Goal: Navigation & Orientation: Find specific page/section

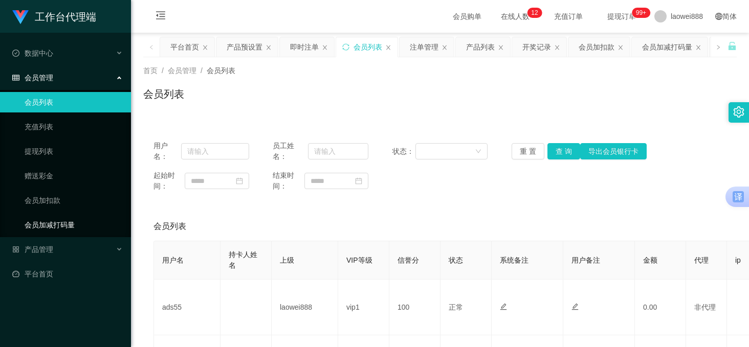
click at [75, 227] on link "会员加减打码量" at bounding box center [74, 225] width 98 height 20
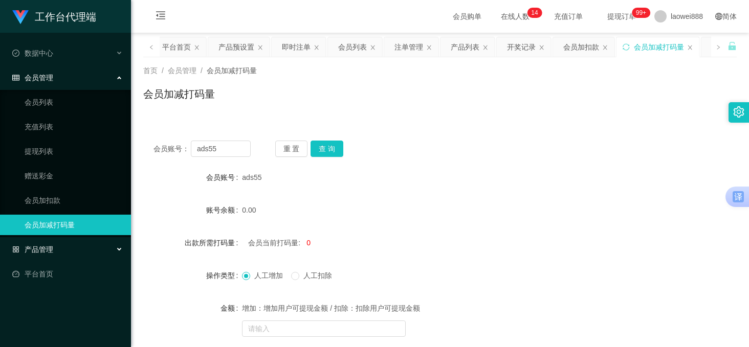
click at [56, 243] on div "产品管理" at bounding box center [65, 249] width 131 height 20
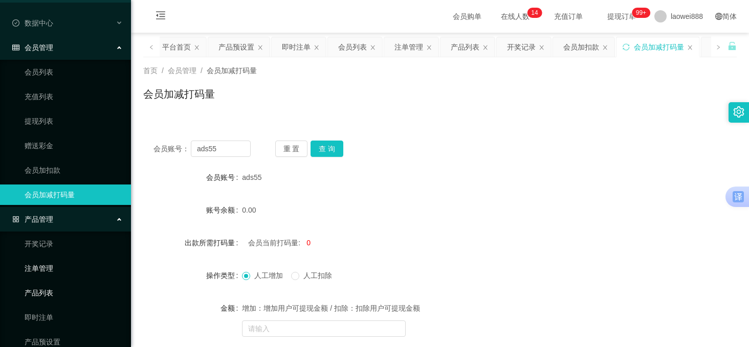
scroll to position [70, 0]
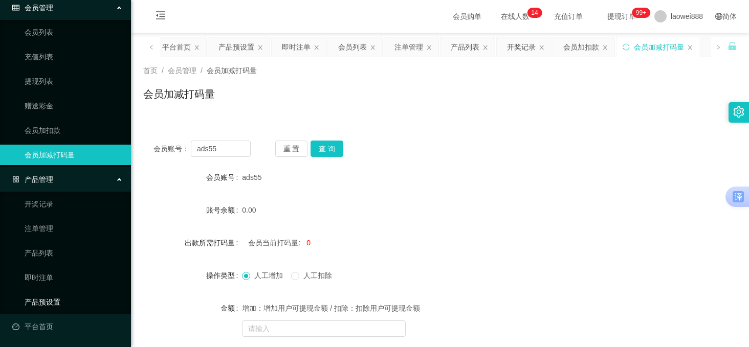
click at [55, 302] on link "产品预设置" at bounding box center [74, 302] width 98 height 20
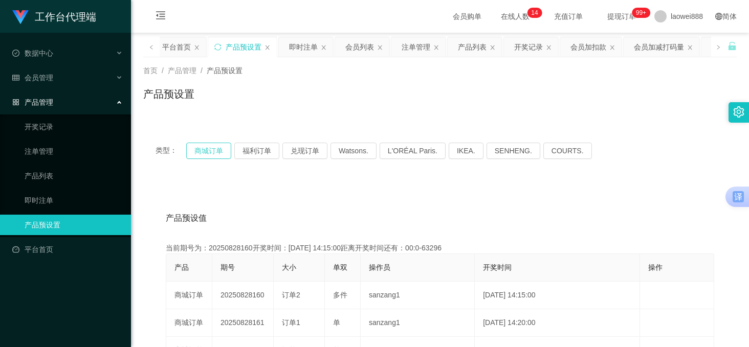
click at [219, 153] on button "商城订单" at bounding box center [208, 151] width 45 height 16
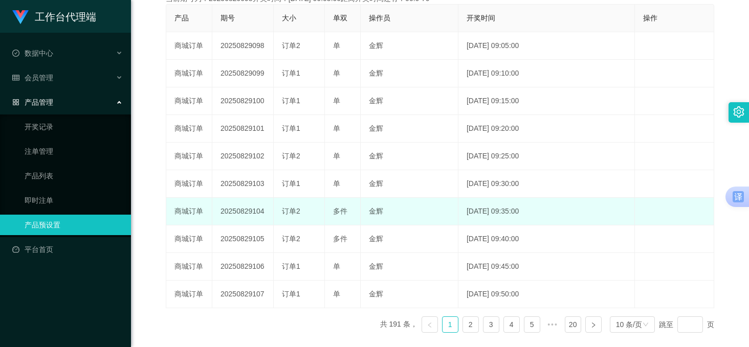
scroll to position [252, 0]
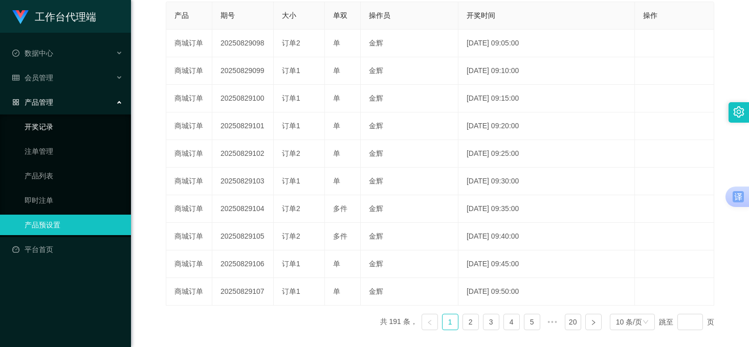
click at [82, 131] on link "开奖记录" at bounding box center [74, 127] width 98 height 20
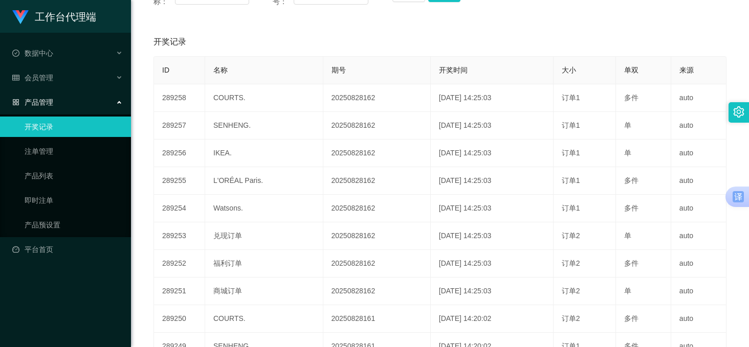
scroll to position [146, 0]
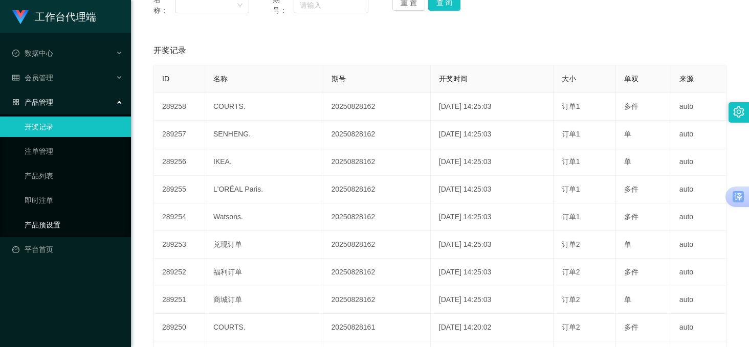
click at [46, 220] on link "产品预设置" at bounding box center [74, 225] width 98 height 20
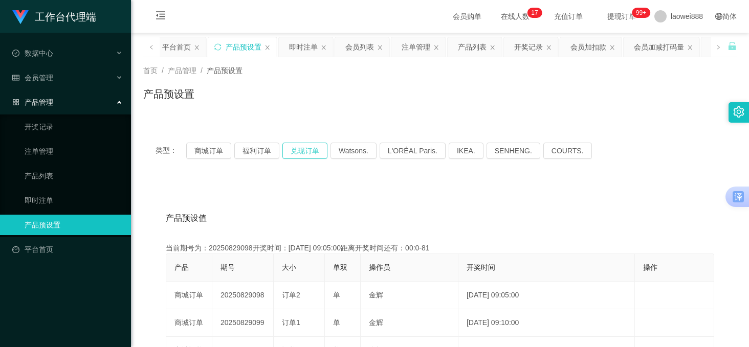
click at [301, 151] on button "兑现订单" at bounding box center [304, 151] width 45 height 16
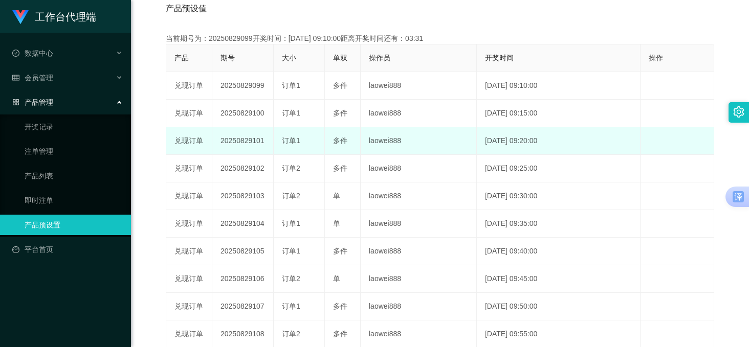
scroll to position [201, 0]
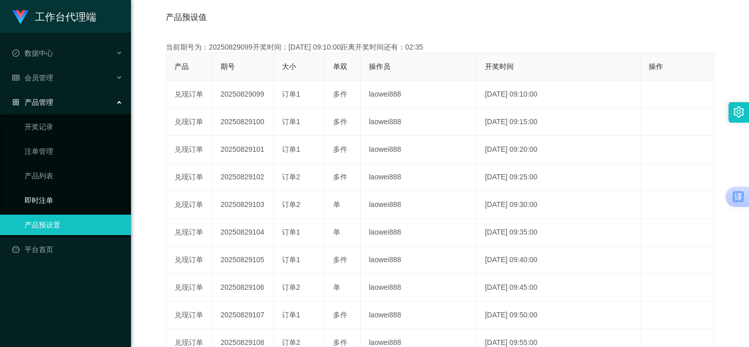
click at [64, 198] on link "即时注单" at bounding box center [74, 200] width 98 height 20
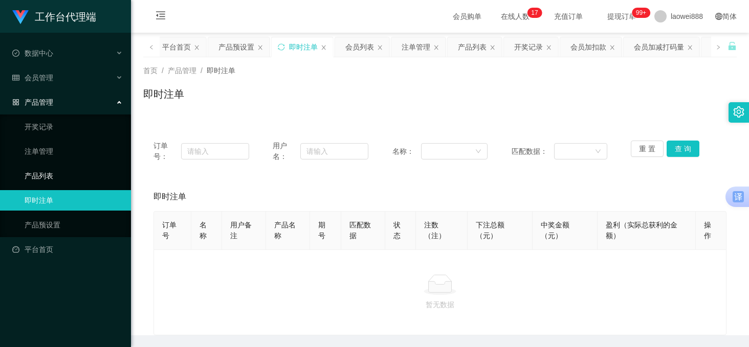
click at [74, 184] on link "产品列表" at bounding box center [74, 176] width 98 height 20
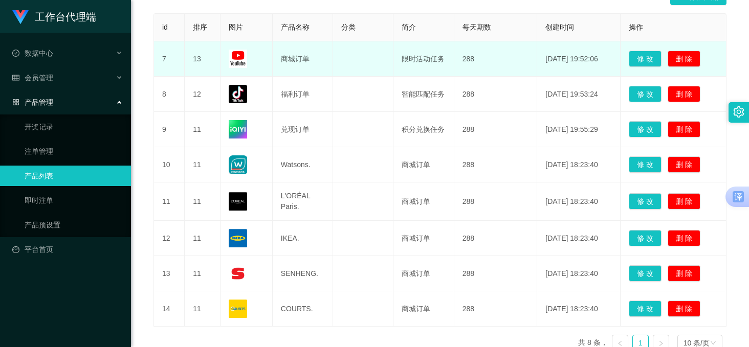
scroll to position [169, 0]
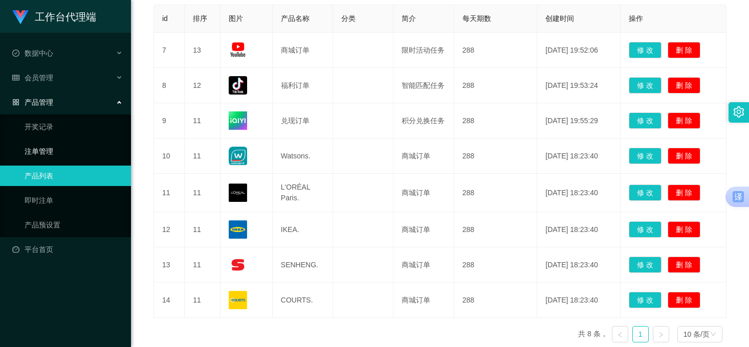
click at [46, 151] on link "注单管理" at bounding box center [74, 151] width 98 height 20
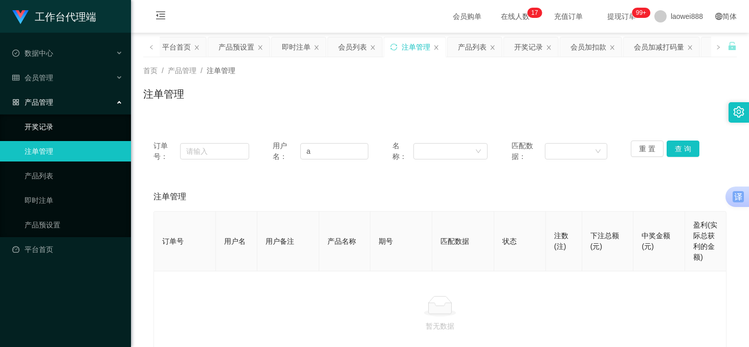
click at [82, 126] on link "开奖记录" at bounding box center [74, 127] width 98 height 20
